Goal: Task Accomplishment & Management: Use online tool/utility

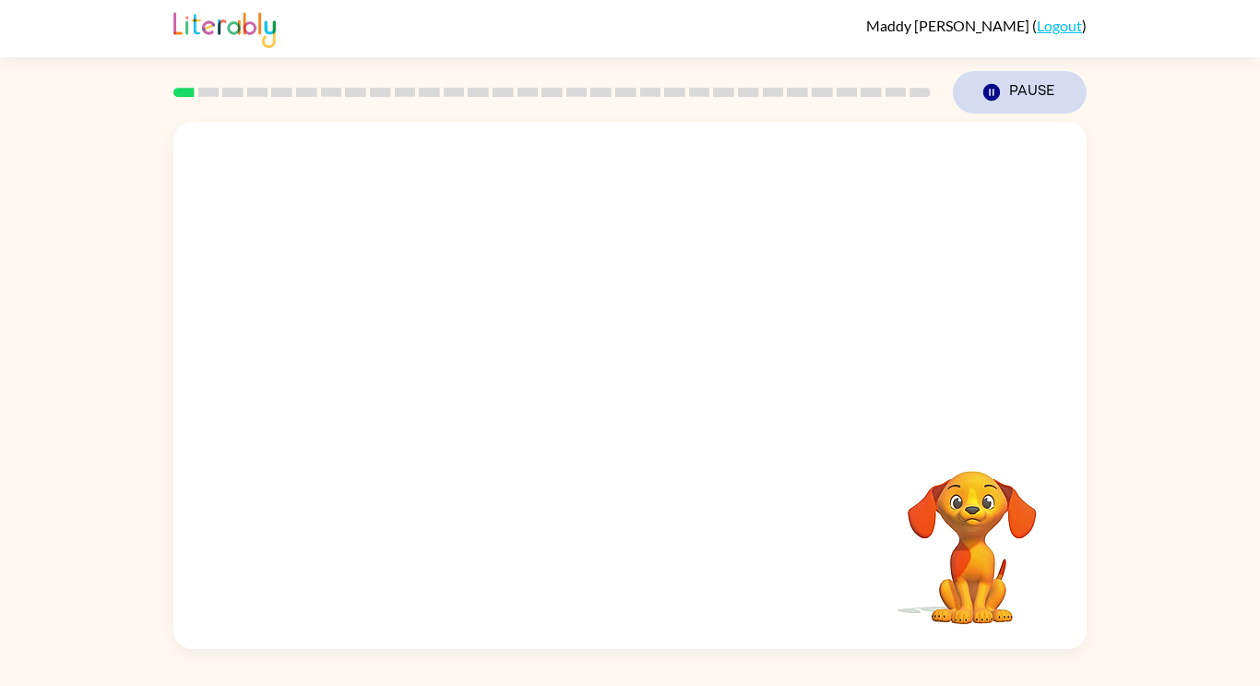
click at [990, 85] on icon "button" at bounding box center [992, 92] width 17 height 17
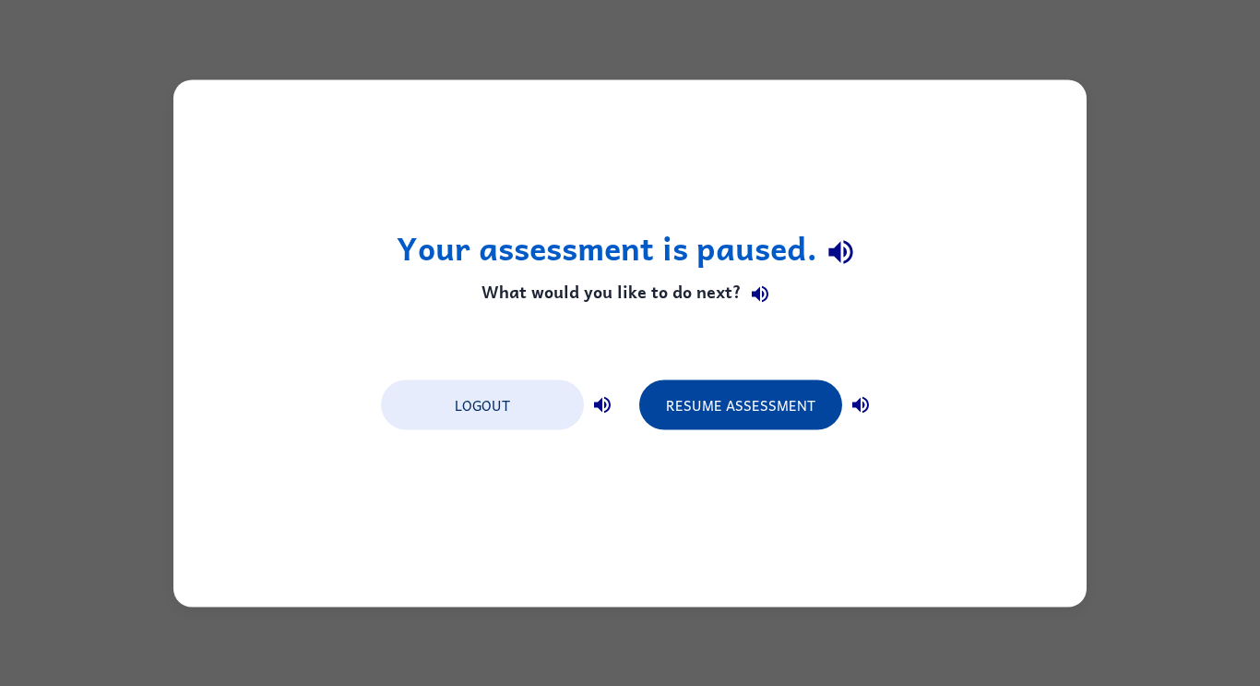
click at [754, 409] on button "Resume Assessment" at bounding box center [740, 404] width 203 height 50
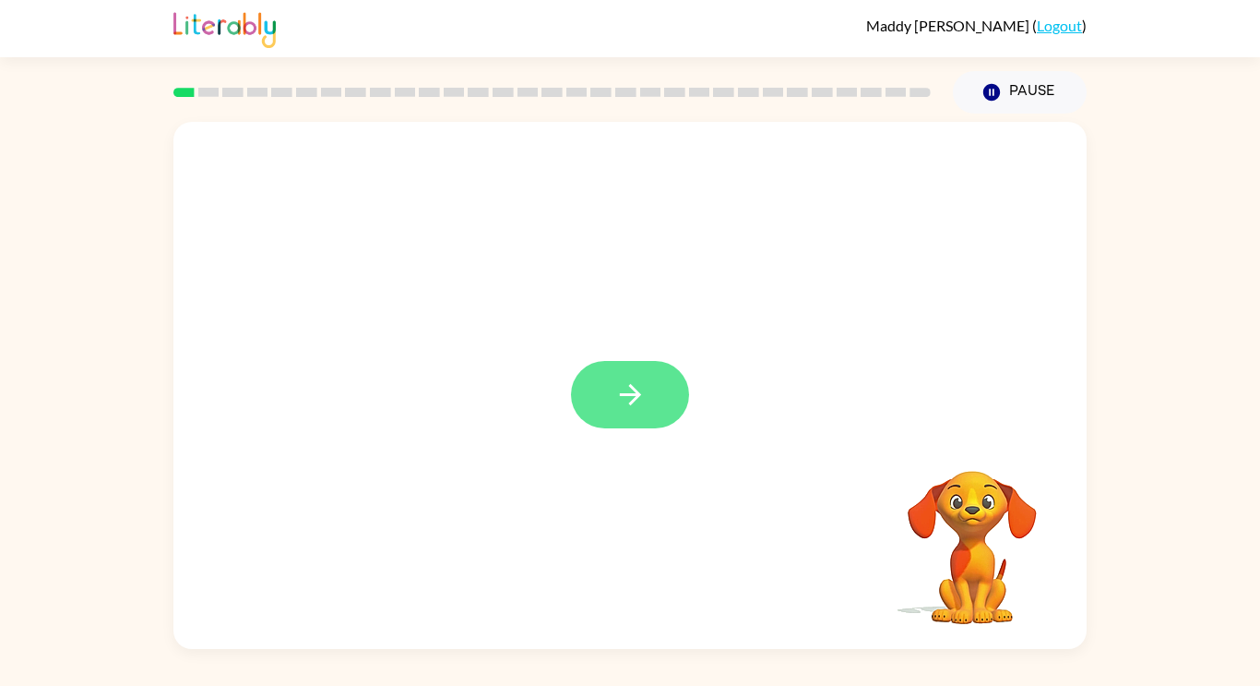
click at [649, 396] on button "button" at bounding box center [630, 394] width 118 height 67
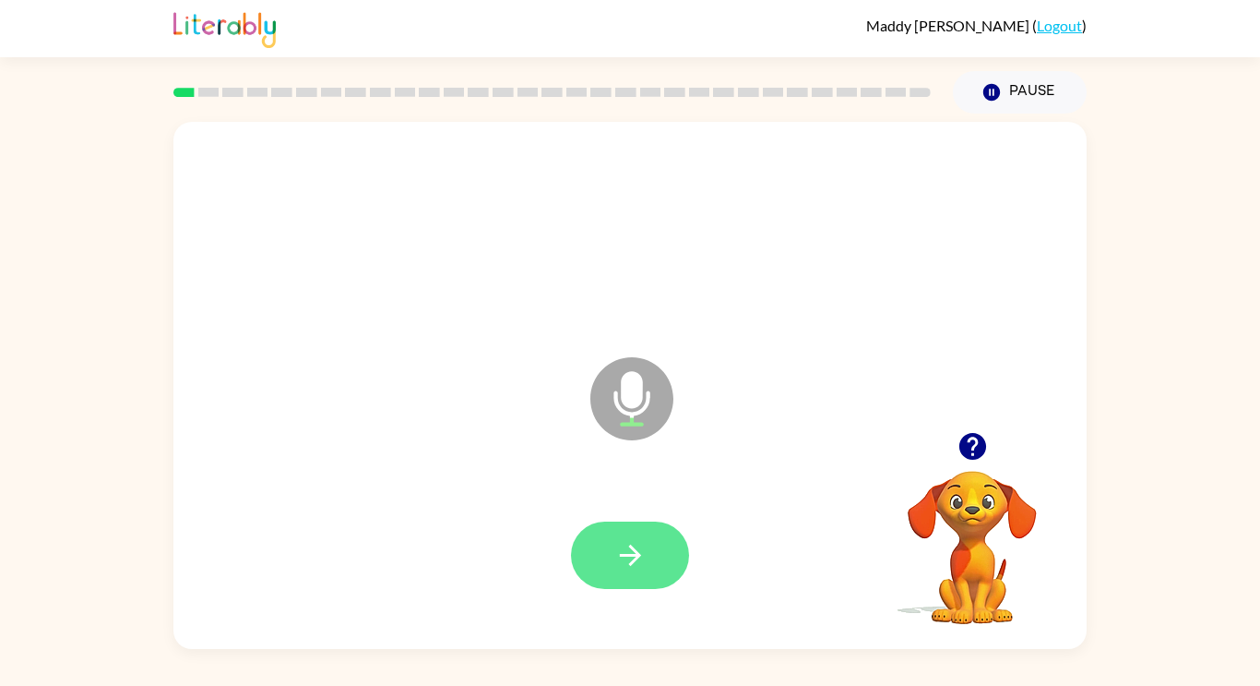
click at [608, 531] on button "button" at bounding box center [630, 554] width 118 height 67
click at [661, 539] on button "button" at bounding box center [630, 554] width 118 height 67
click at [630, 559] on icon "button" at bounding box center [630, 555] width 32 height 32
click at [606, 531] on button "button" at bounding box center [630, 554] width 118 height 67
click at [627, 563] on icon "button" at bounding box center [630, 555] width 32 height 32
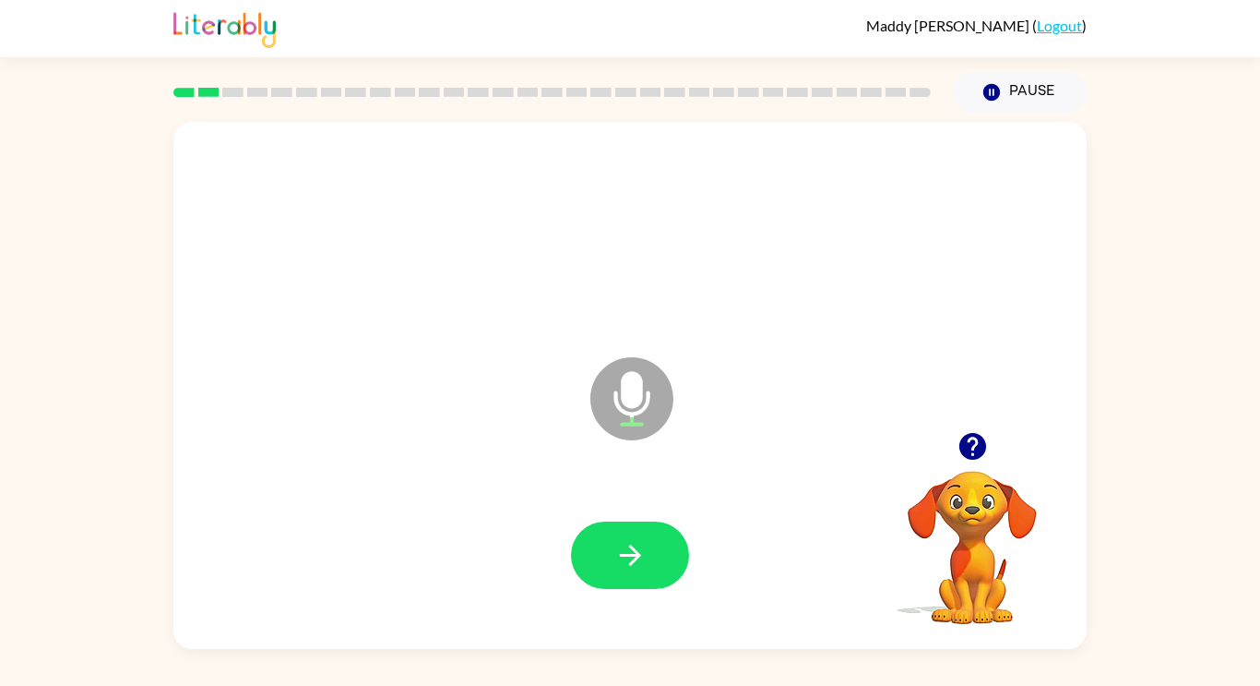
click at [547, 540] on div at bounding box center [630, 555] width 876 height 151
click at [656, 556] on button "button" at bounding box center [630, 554] width 118 height 67
click at [626, 551] on icon "button" at bounding box center [630, 555] width 32 height 32
click at [619, 549] on icon "button" at bounding box center [630, 555] width 32 height 32
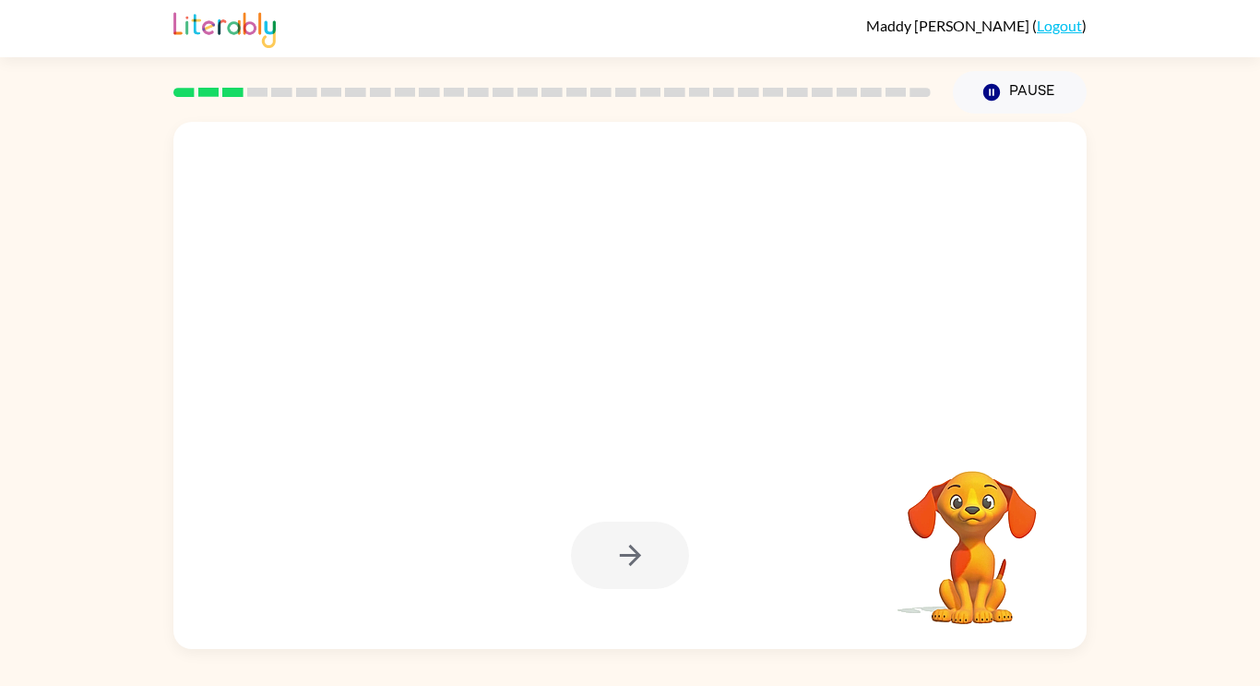
click at [660, 531] on div at bounding box center [630, 554] width 118 height 67
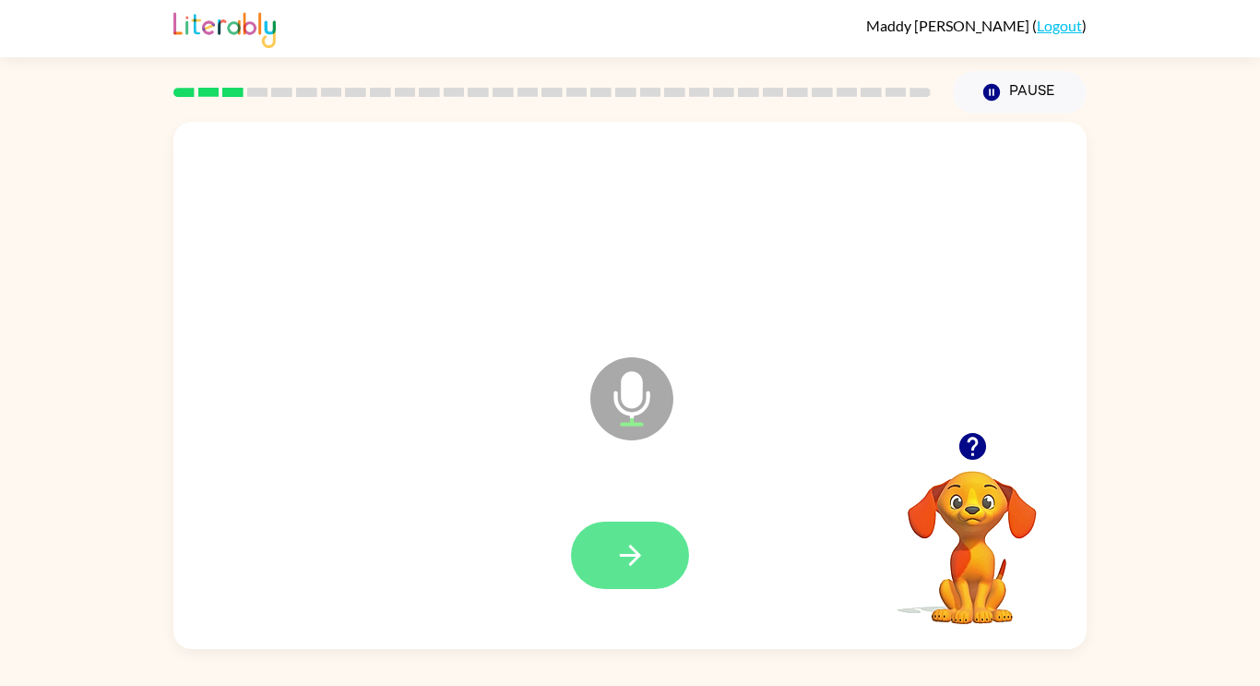
click at [603, 559] on button "button" at bounding box center [630, 554] width 118 height 67
click at [656, 553] on button "button" at bounding box center [630, 554] width 118 height 67
click at [653, 553] on button "button" at bounding box center [630, 554] width 118 height 67
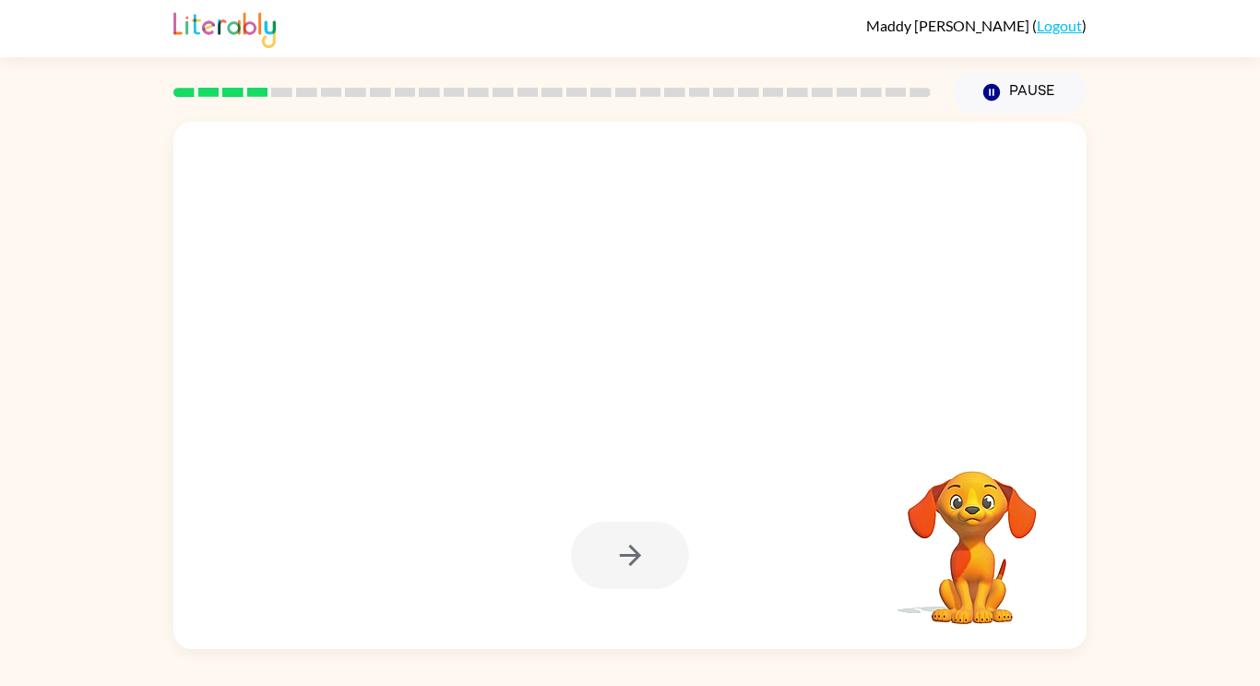
click at [653, 553] on div at bounding box center [630, 554] width 118 height 67
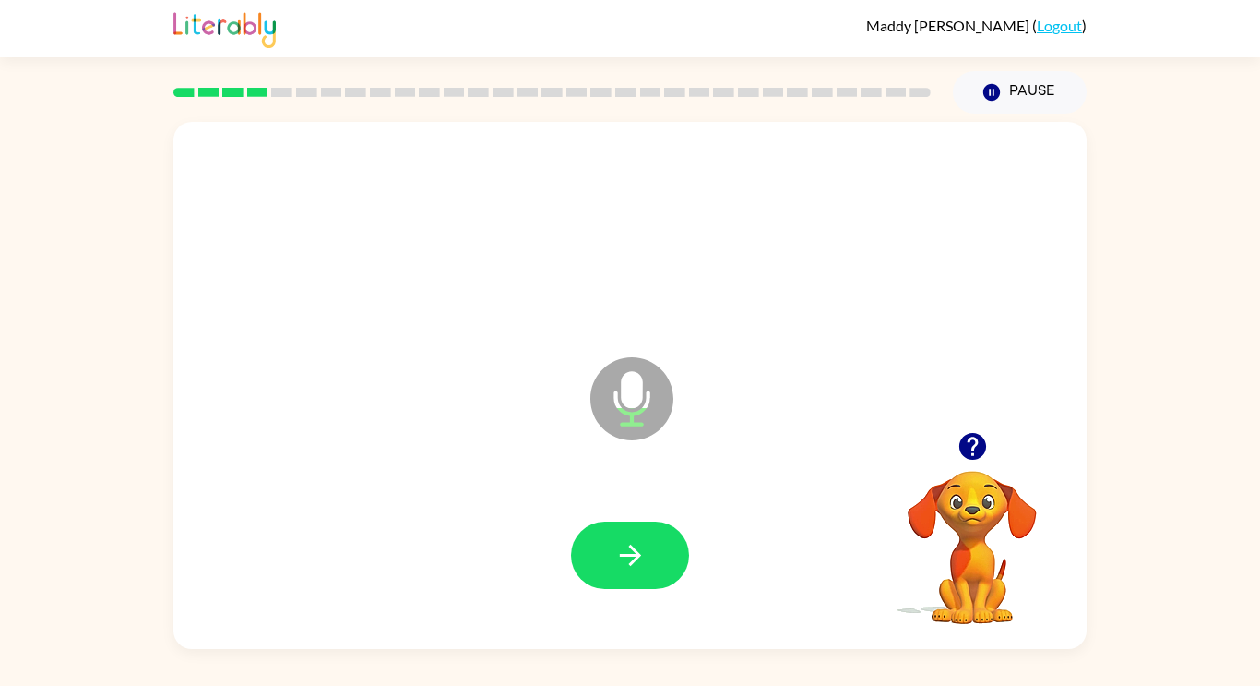
click at [653, 553] on button "button" at bounding box center [630, 554] width 118 height 67
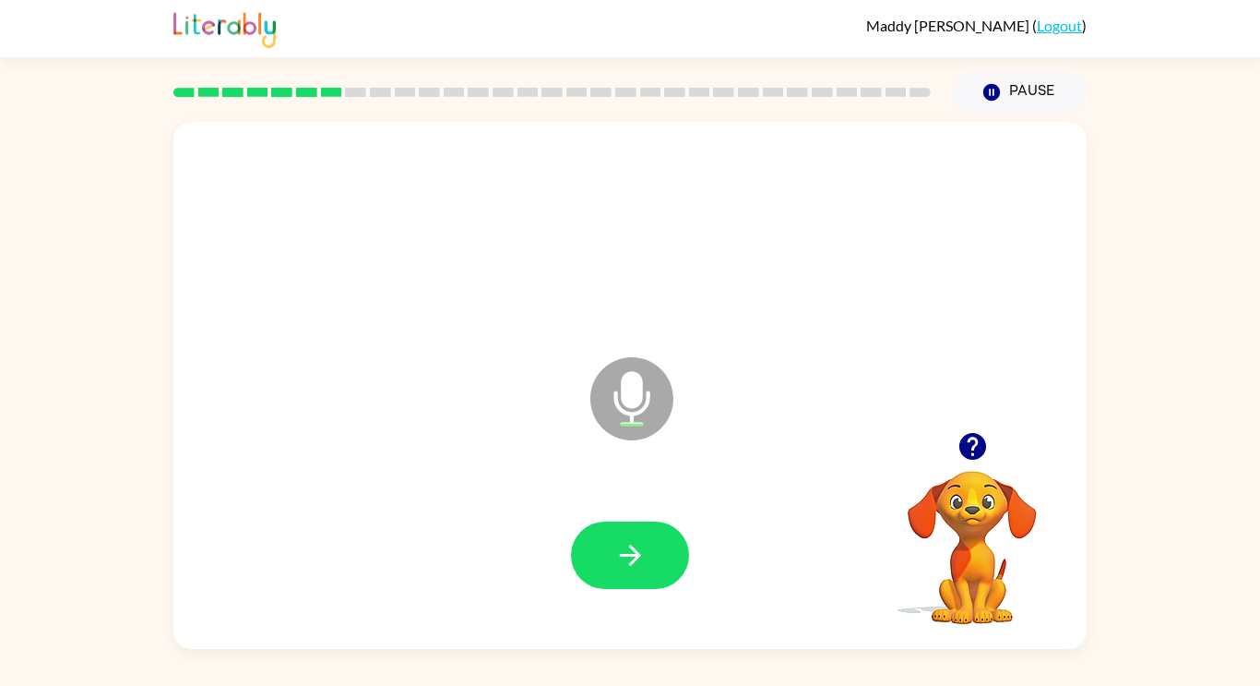
click at [653, 553] on button "button" at bounding box center [630, 554] width 118 height 67
click at [638, 531] on button "button" at bounding box center [630, 554] width 118 height 67
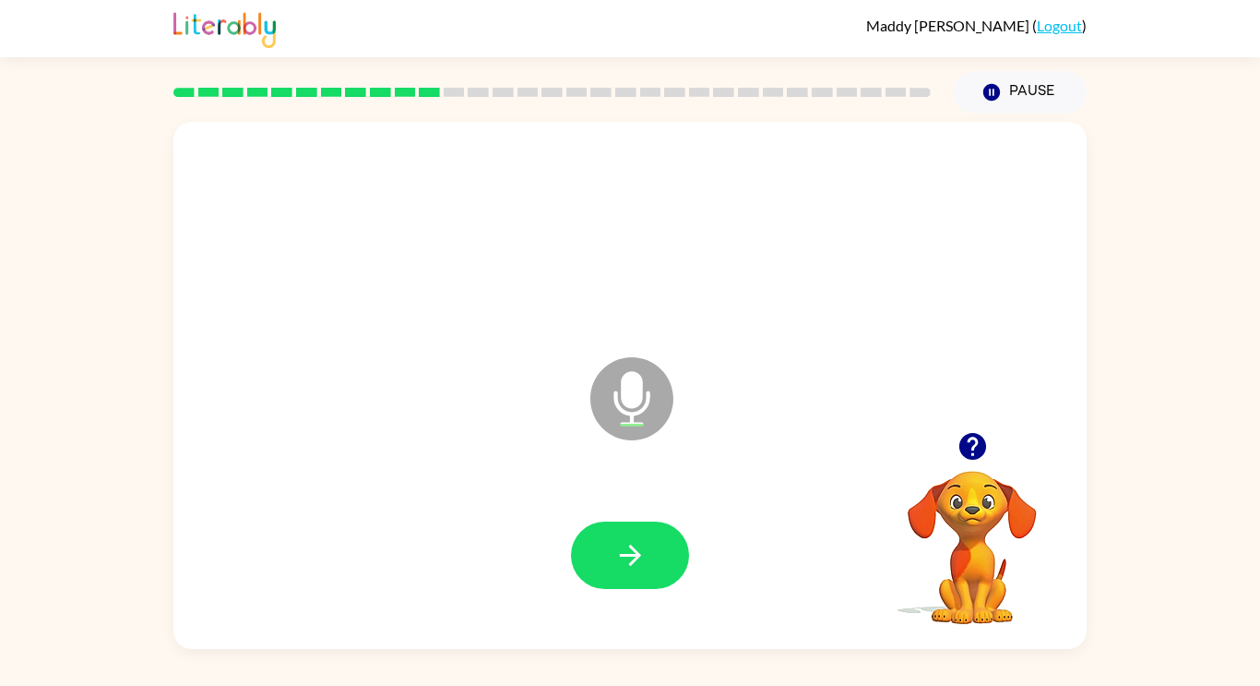
click at [638, 531] on button "button" at bounding box center [630, 554] width 118 height 67
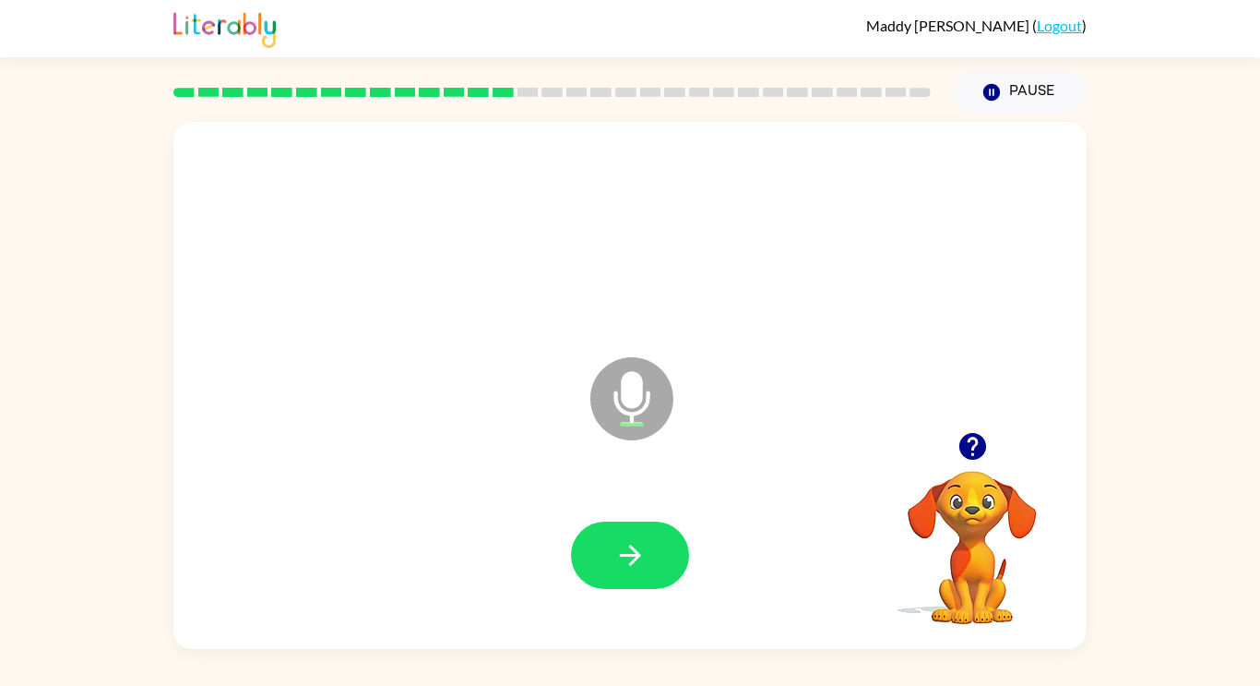
click at [638, 531] on button "button" at bounding box center [630, 554] width 118 height 67
click at [653, 542] on button "button" at bounding box center [630, 554] width 118 height 67
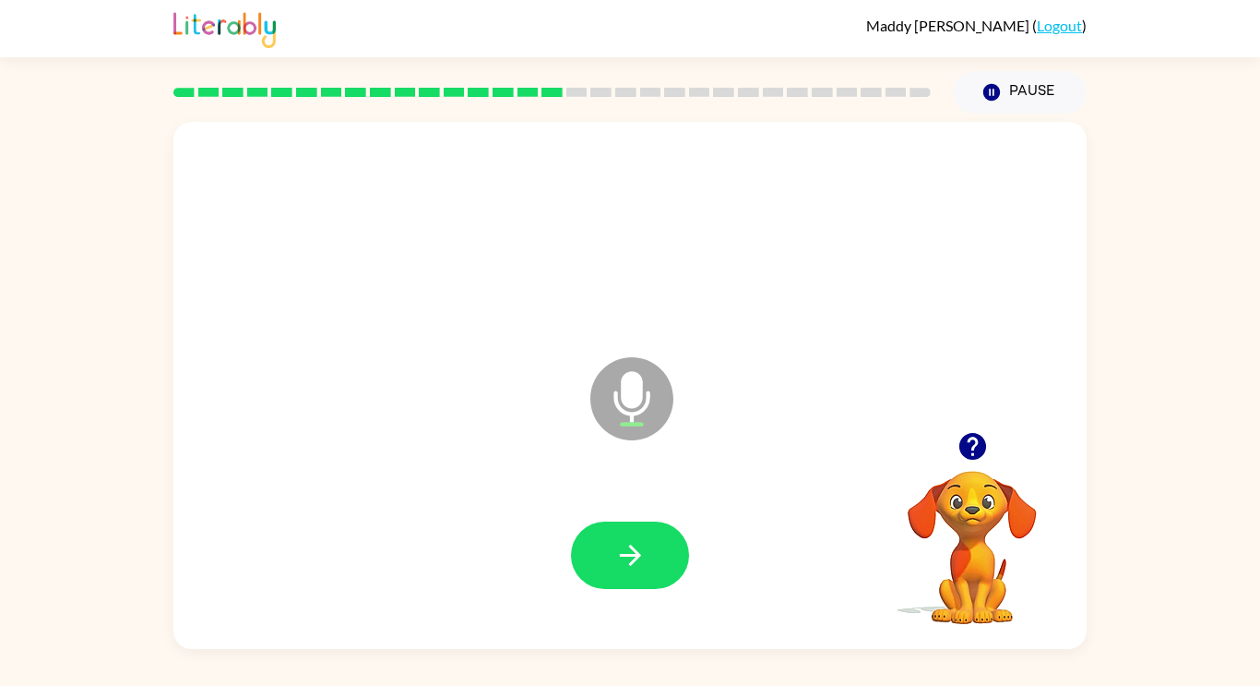
click at [653, 542] on button "button" at bounding box center [630, 554] width 118 height 67
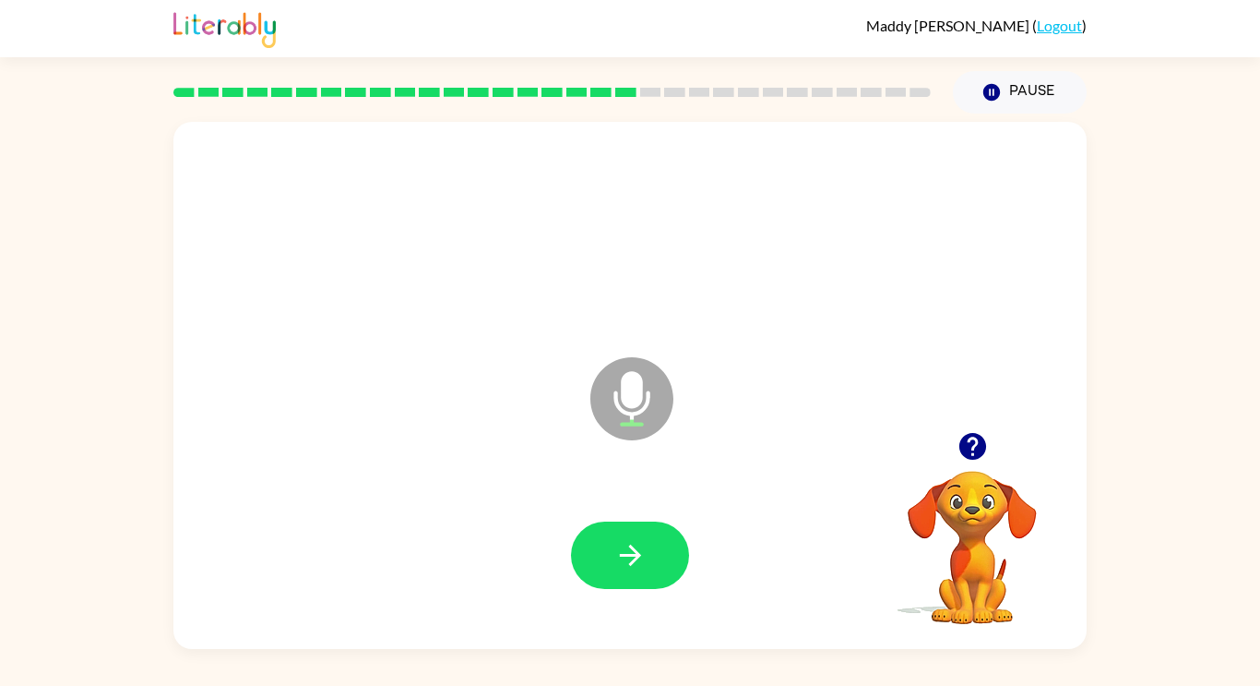
click at [653, 542] on button "button" at bounding box center [630, 554] width 118 height 67
click at [659, 565] on button "button" at bounding box center [630, 554] width 118 height 67
click at [628, 563] on icon "button" at bounding box center [630, 555] width 32 height 32
click at [643, 569] on icon "button" at bounding box center [630, 555] width 32 height 32
click at [662, 575] on button "button" at bounding box center [630, 554] width 118 height 67
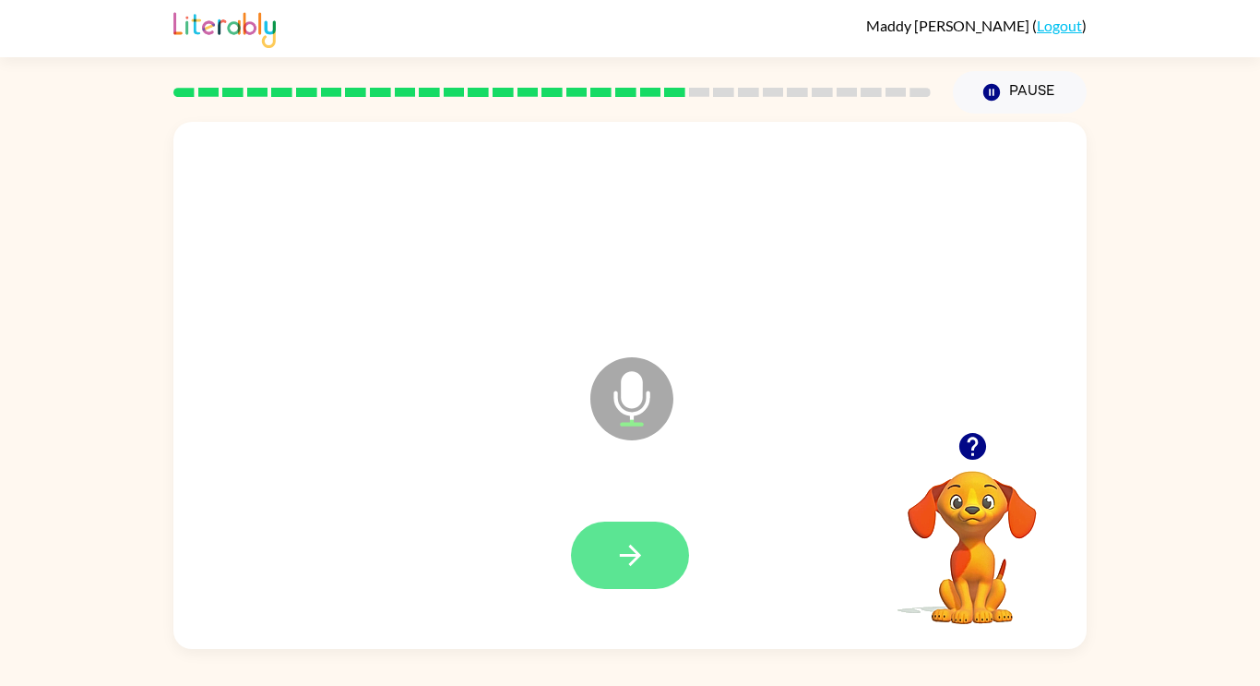
click at [655, 563] on button "button" at bounding box center [630, 554] width 118 height 67
click at [635, 584] on button "button" at bounding box center [630, 554] width 118 height 67
click at [683, 584] on div at bounding box center [630, 554] width 118 height 67
click at [666, 581] on button "button" at bounding box center [630, 554] width 118 height 67
click at [616, 537] on button "button" at bounding box center [630, 554] width 118 height 67
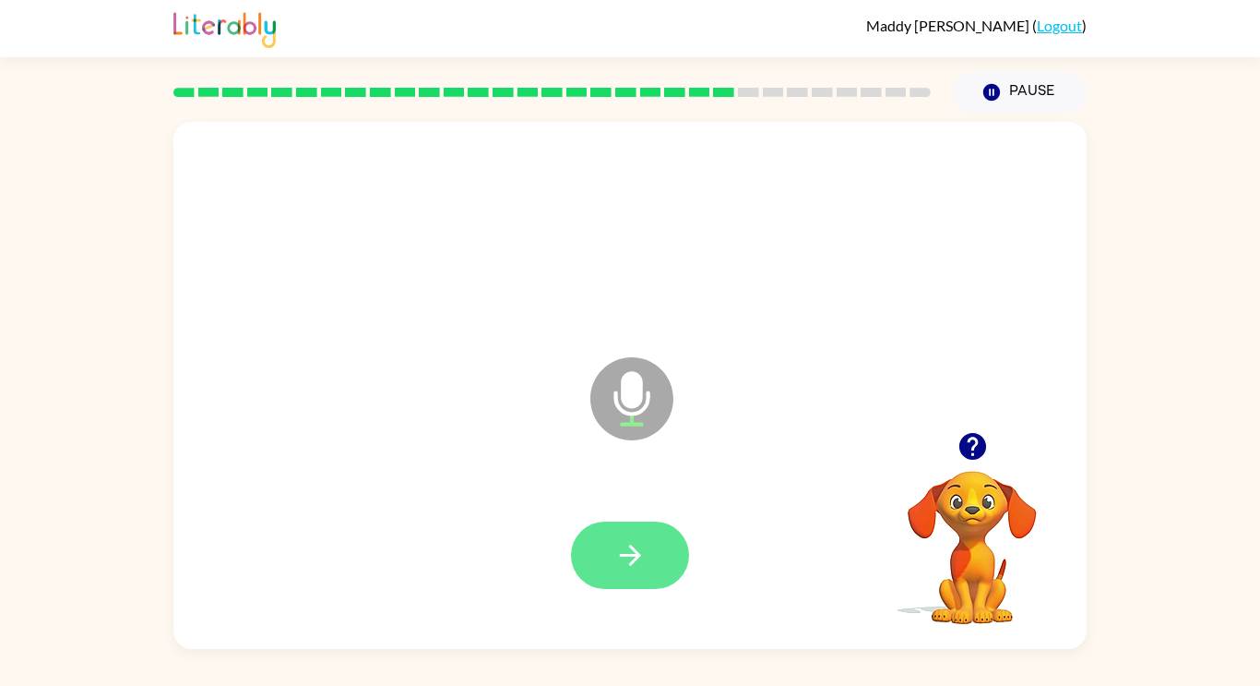
click at [676, 567] on button "button" at bounding box center [630, 554] width 118 height 67
click at [626, 571] on button "button" at bounding box center [630, 554] width 118 height 67
click at [676, 547] on button "button" at bounding box center [630, 554] width 118 height 67
click at [650, 567] on button "button" at bounding box center [630, 554] width 118 height 67
click at [660, 554] on button "button" at bounding box center [630, 554] width 118 height 67
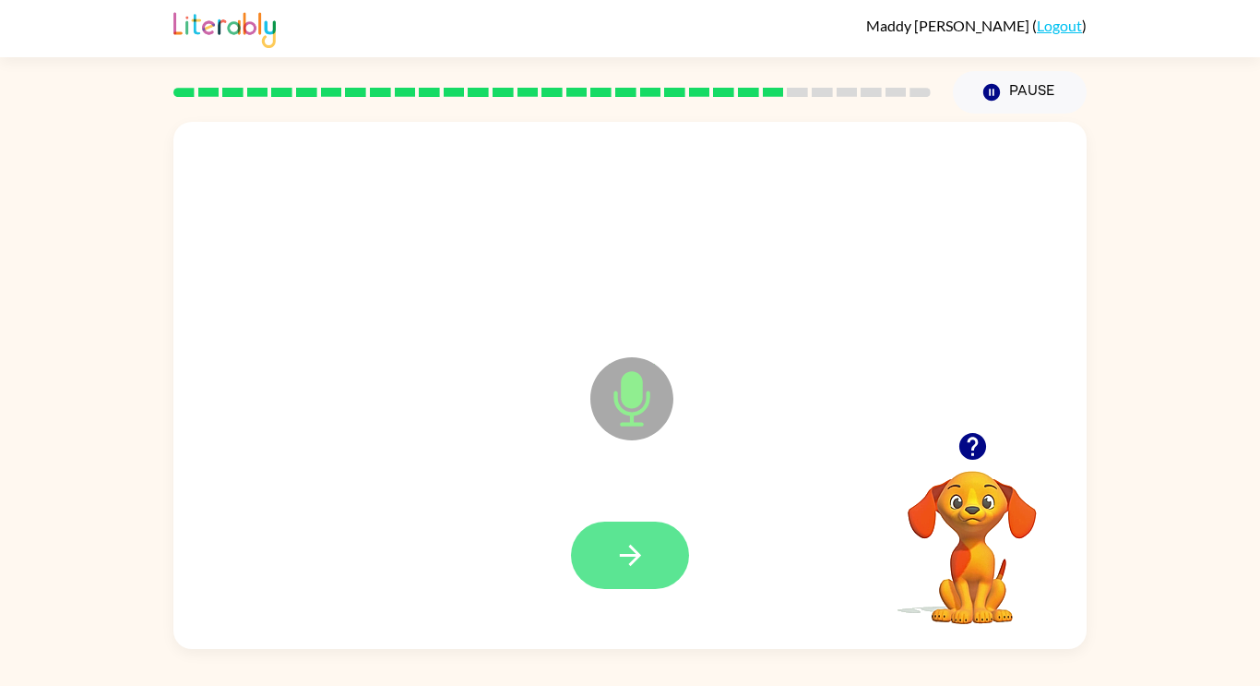
click at [632, 571] on button "button" at bounding box center [630, 554] width 118 height 67
click at [655, 568] on button "button" at bounding box center [630, 554] width 118 height 67
click at [639, 588] on button "button" at bounding box center [630, 554] width 118 height 67
click at [617, 604] on div at bounding box center [630, 555] width 876 height 151
click at [613, 544] on button "button" at bounding box center [630, 554] width 118 height 67
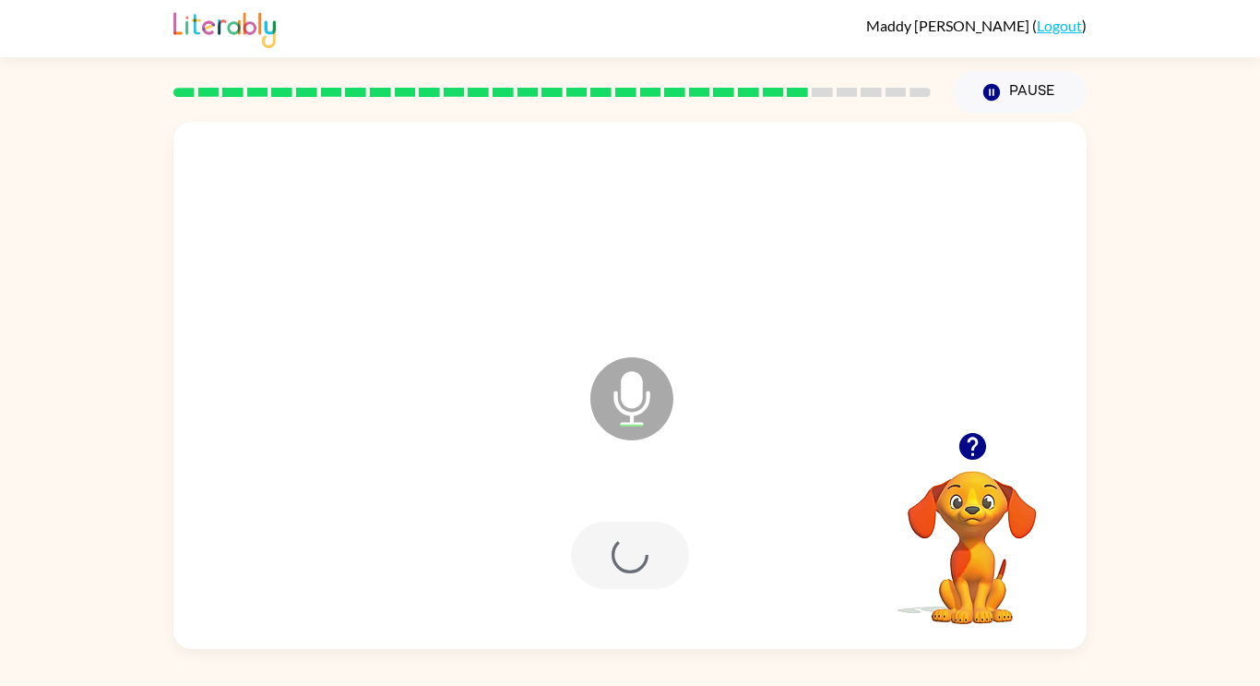
click at [614, 567] on div at bounding box center [630, 554] width 118 height 67
click at [652, 575] on button "button" at bounding box center [630, 554] width 118 height 67
click at [653, 559] on button "button" at bounding box center [630, 554] width 118 height 67
click at [647, 546] on button "button" at bounding box center [630, 554] width 118 height 67
click at [650, 570] on button "button" at bounding box center [630, 554] width 118 height 67
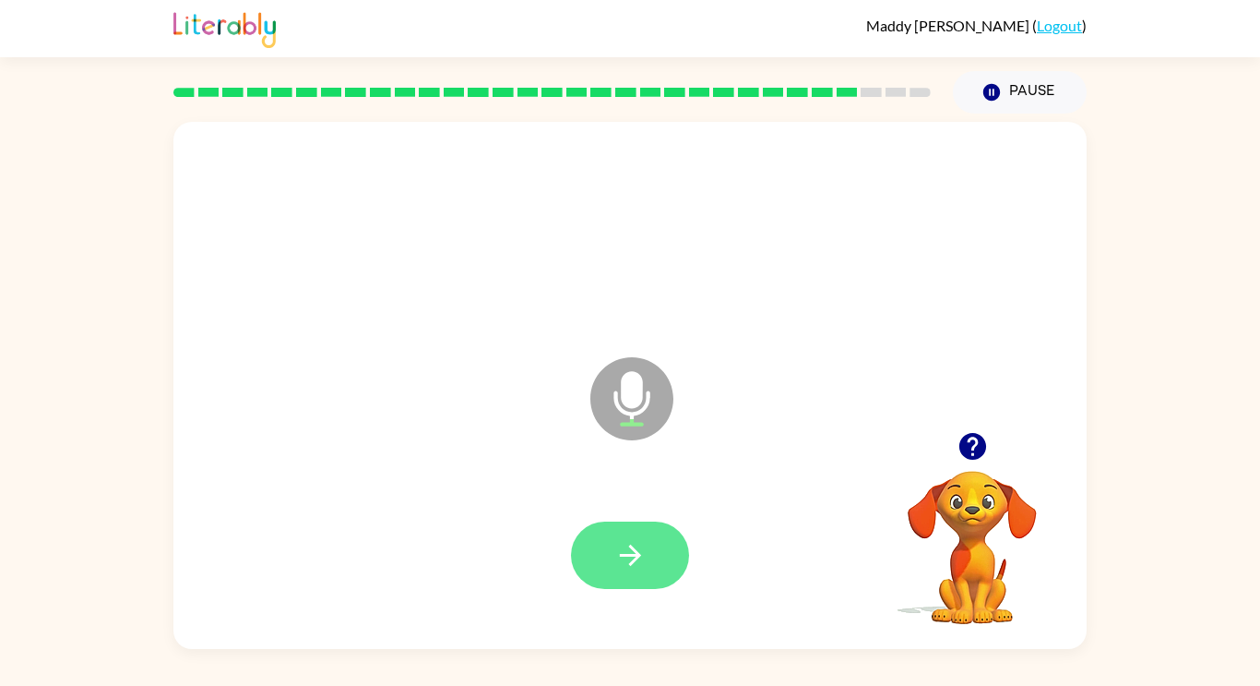
click at [660, 531] on button "button" at bounding box center [630, 554] width 118 height 67
click at [652, 570] on div at bounding box center [630, 554] width 118 height 67
click at [651, 585] on button "button" at bounding box center [630, 554] width 118 height 67
click at [666, 554] on button "button" at bounding box center [630, 554] width 118 height 67
click at [611, 554] on button "button" at bounding box center [630, 554] width 118 height 67
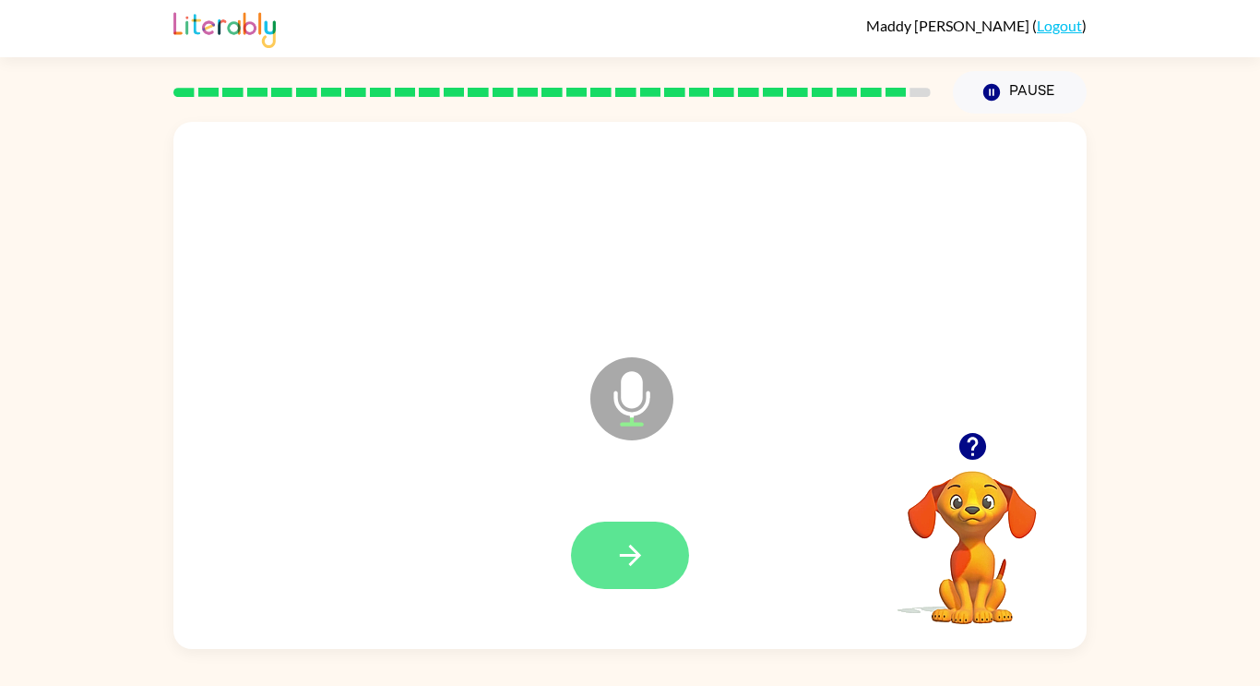
click at [626, 566] on icon "button" at bounding box center [630, 555] width 32 height 32
